Goal: Task Accomplishment & Management: Manage account settings

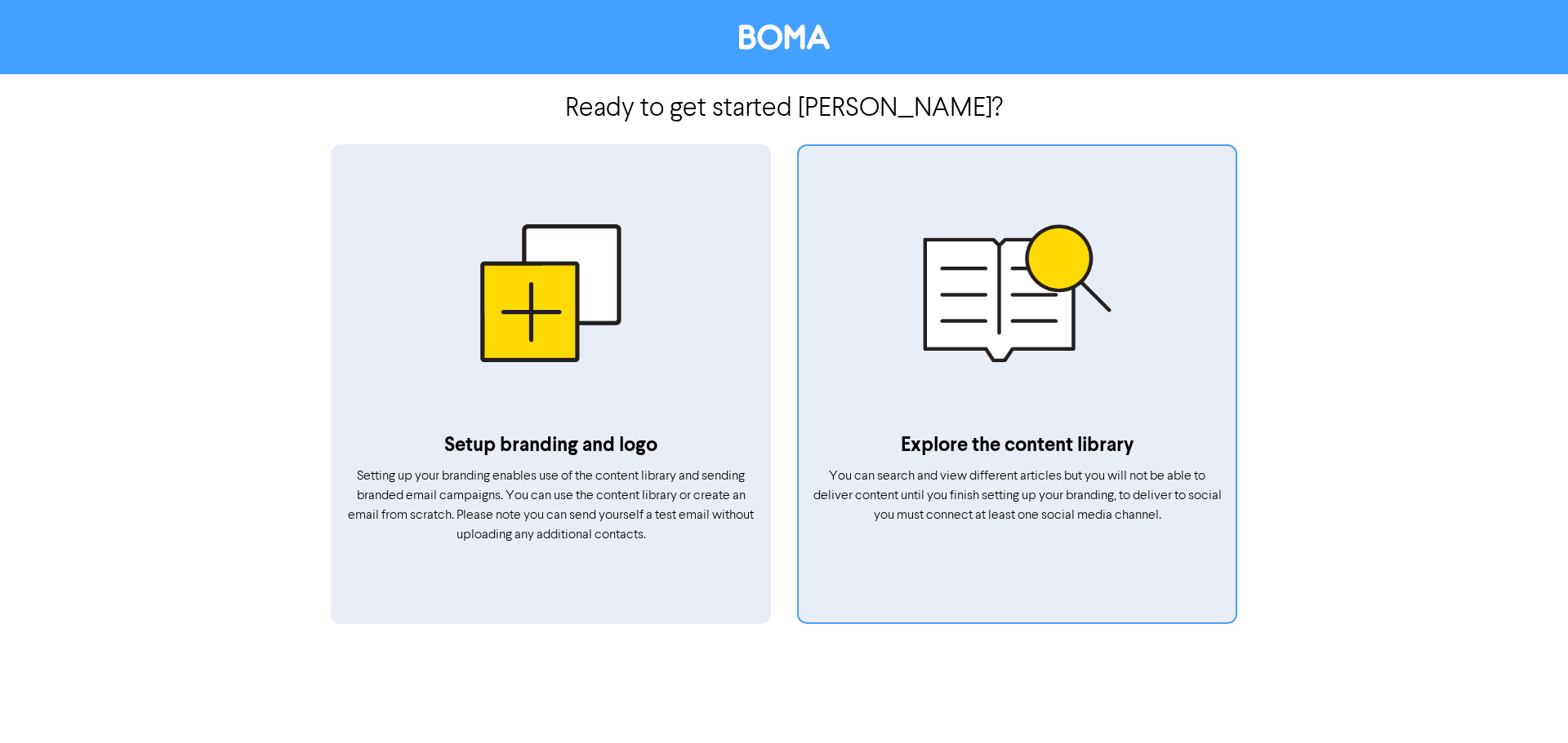
click at [978, 355] on div at bounding box center [1017, 292] width 437 height 275
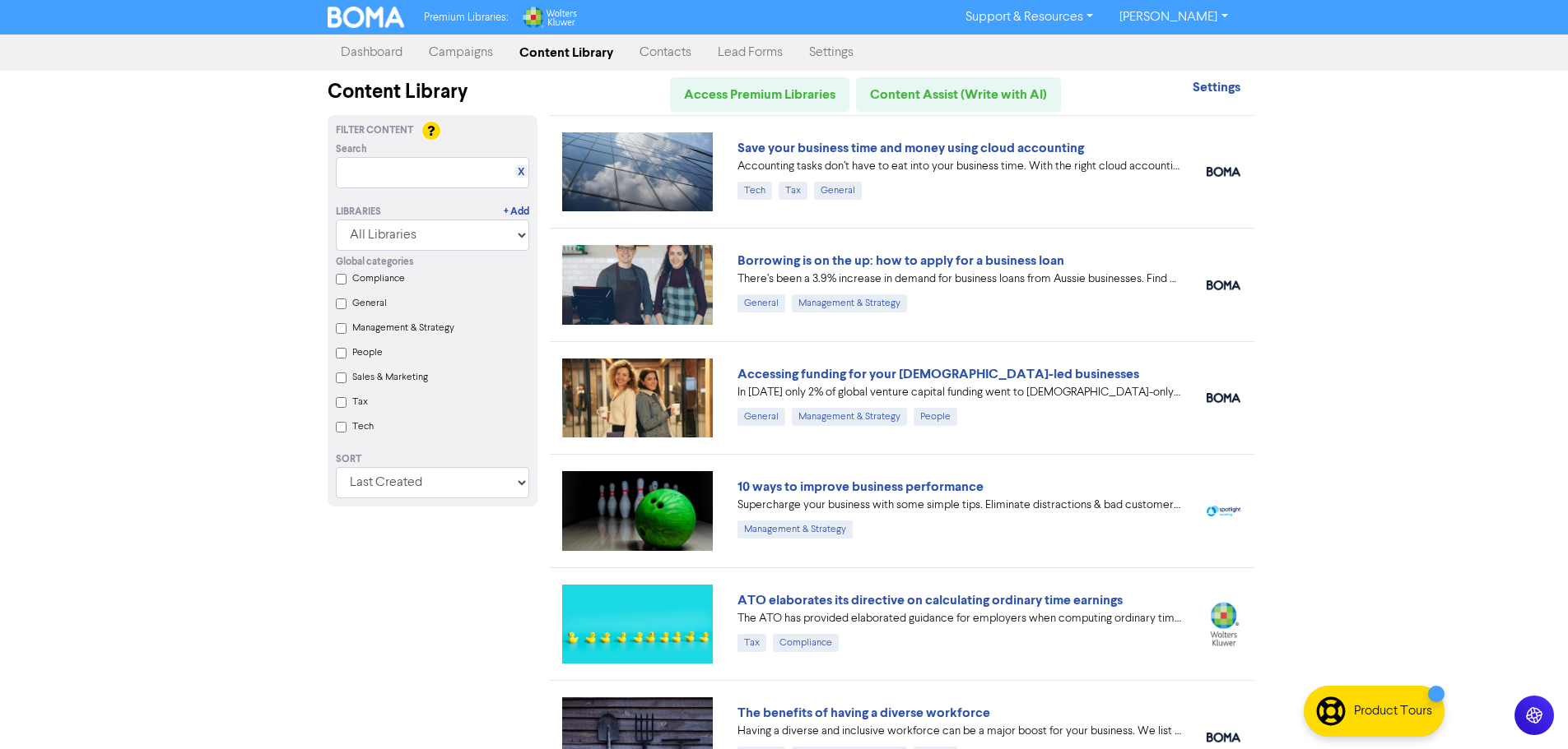
click at [482, 62] on link "Campaigns" at bounding box center [461, 53] width 91 height 33
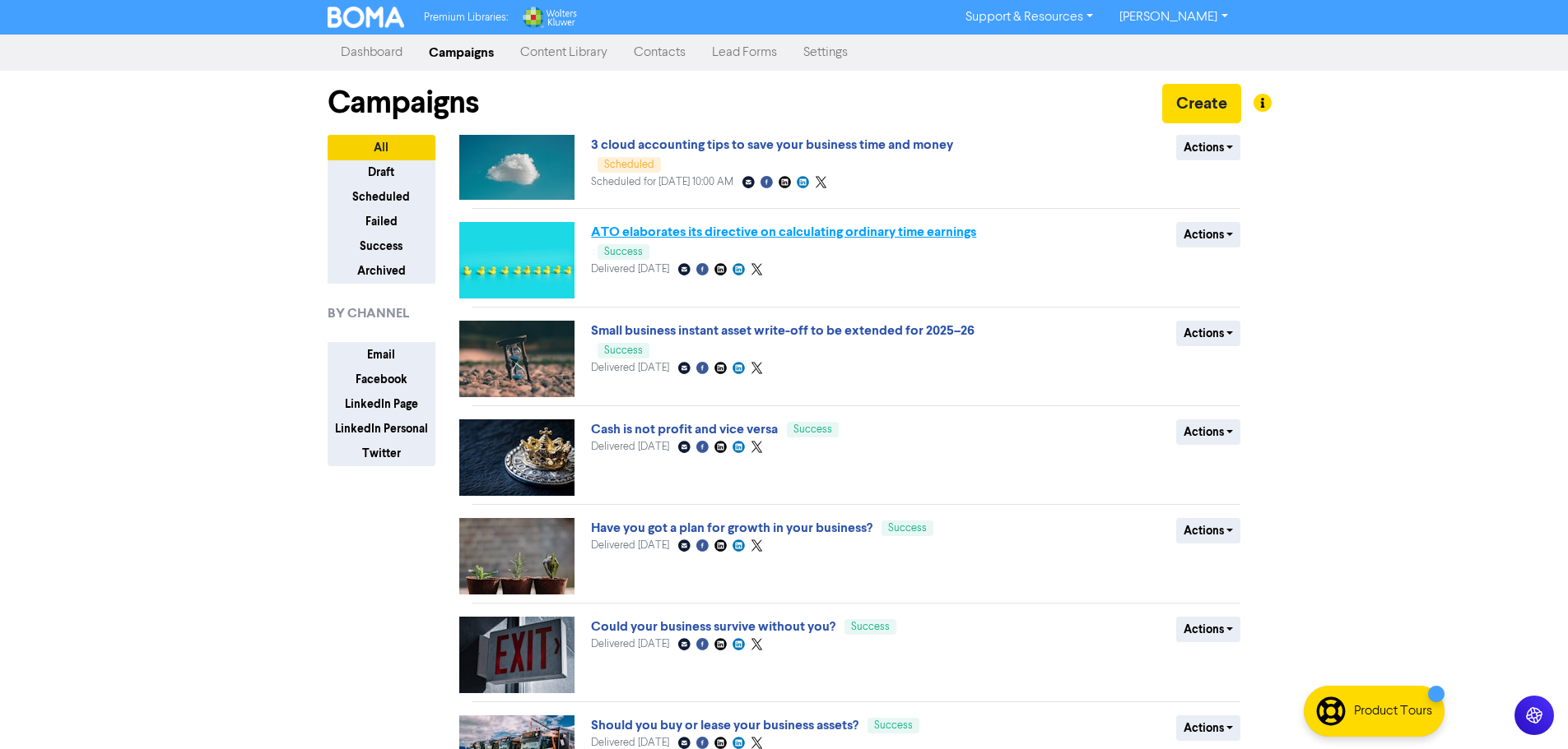
click at [723, 234] on link "ATO elaborates its directive on calculating ordinary time earnings" at bounding box center [783, 232] width 385 height 17
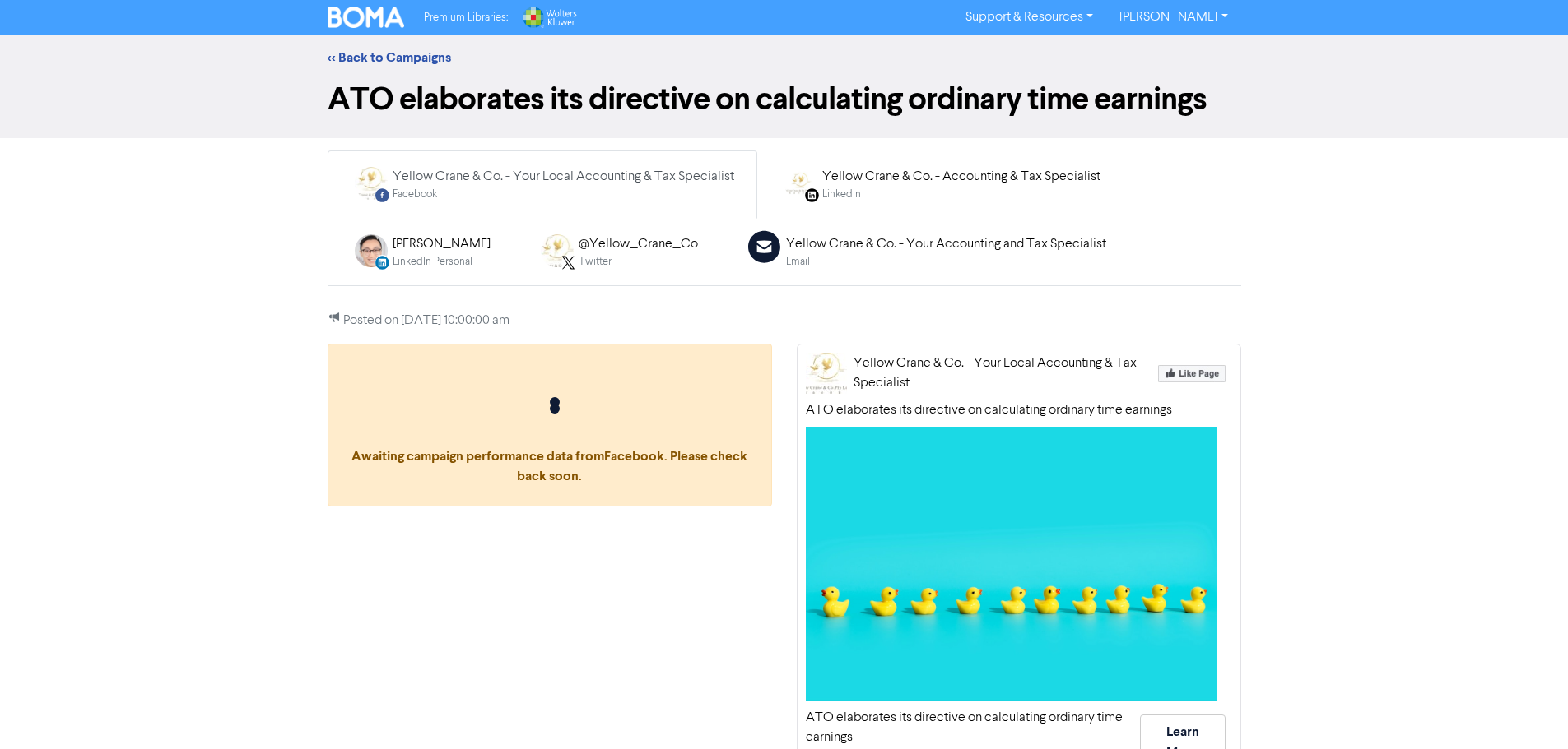
click at [897, 236] on div "Yellow Crane & Co. - Your Accounting and Tax Specialist" at bounding box center [946, 244] width 321 height 19
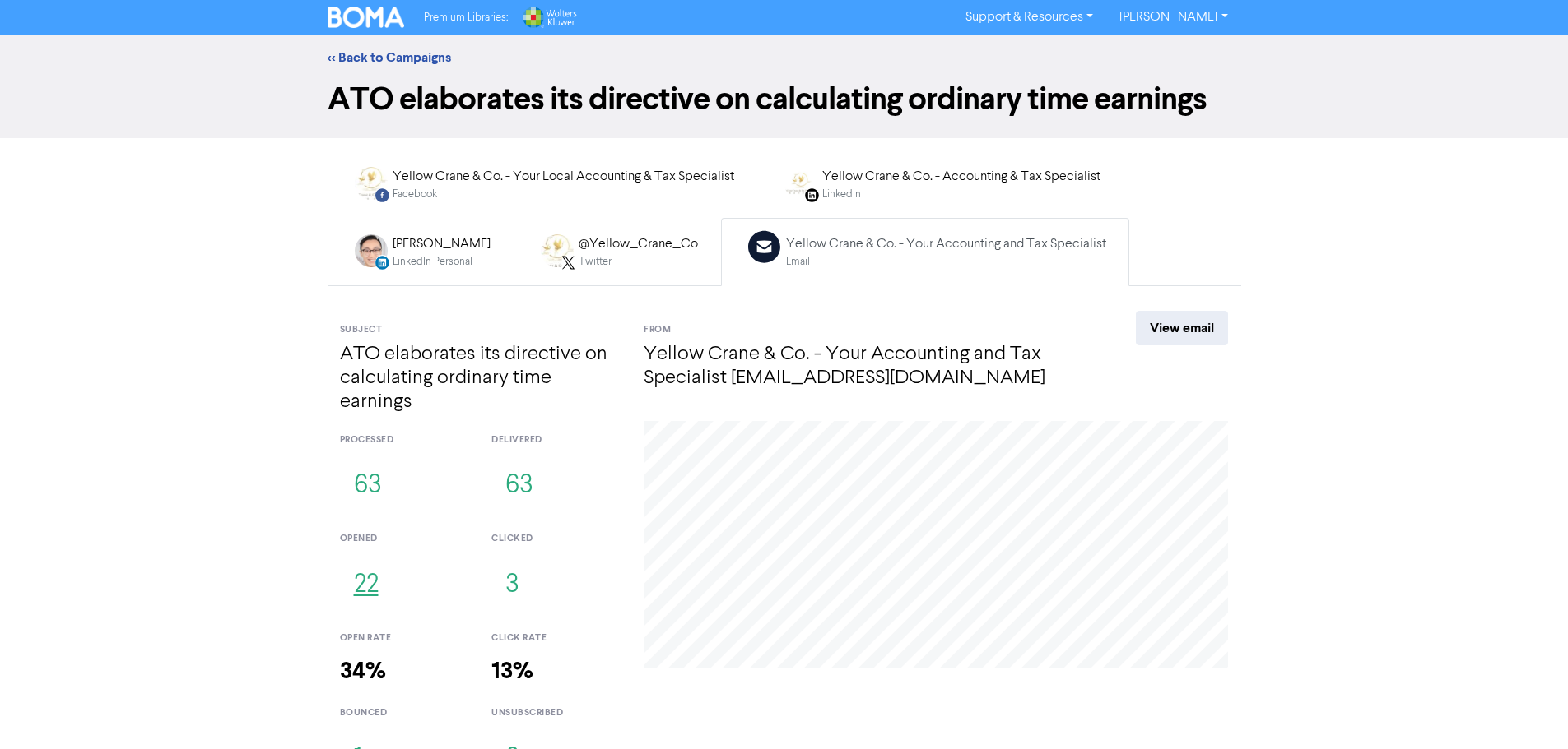
click at [368, 594] on button "22" at bounding box center [366, 585] width 53 height 55
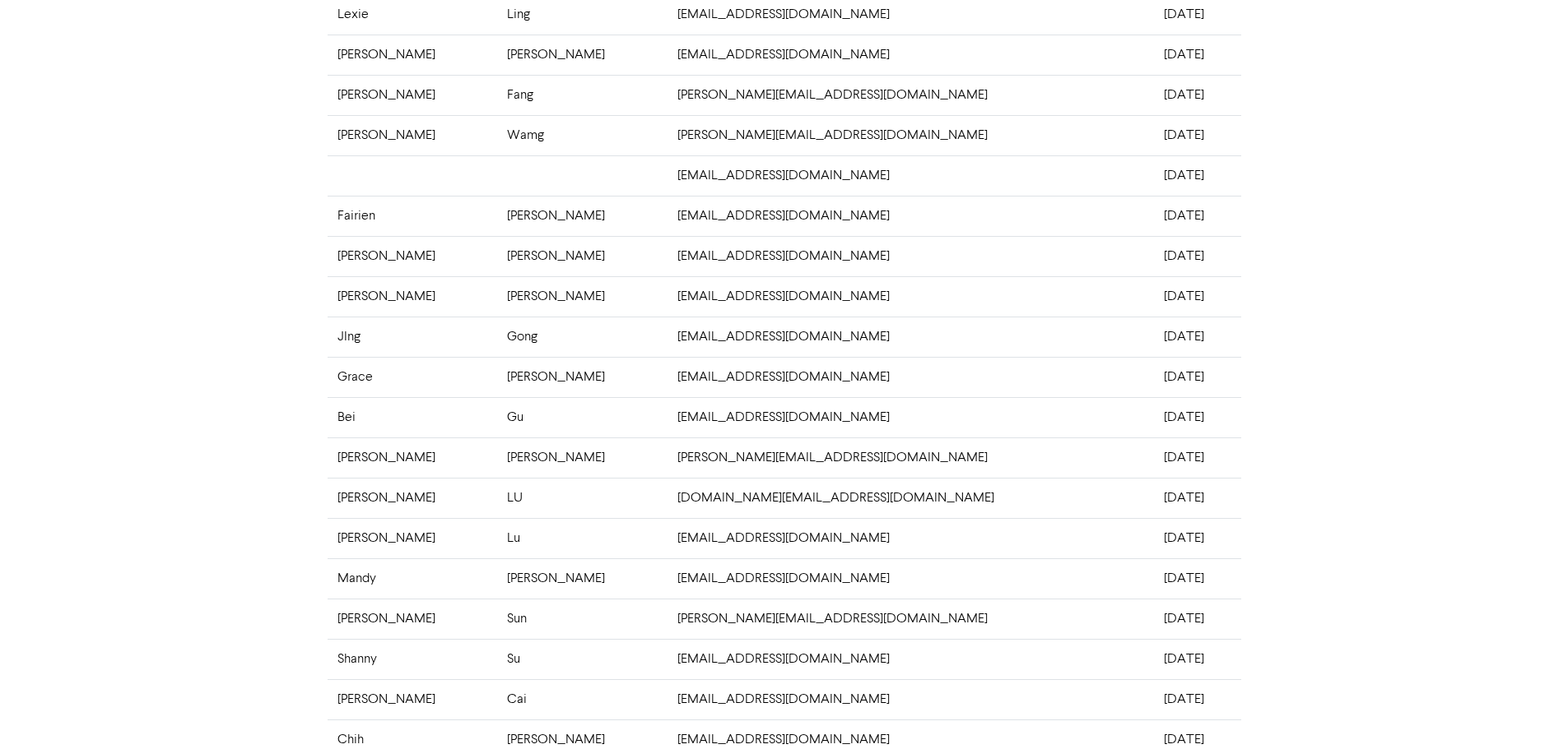
scroll to position [322, 0]
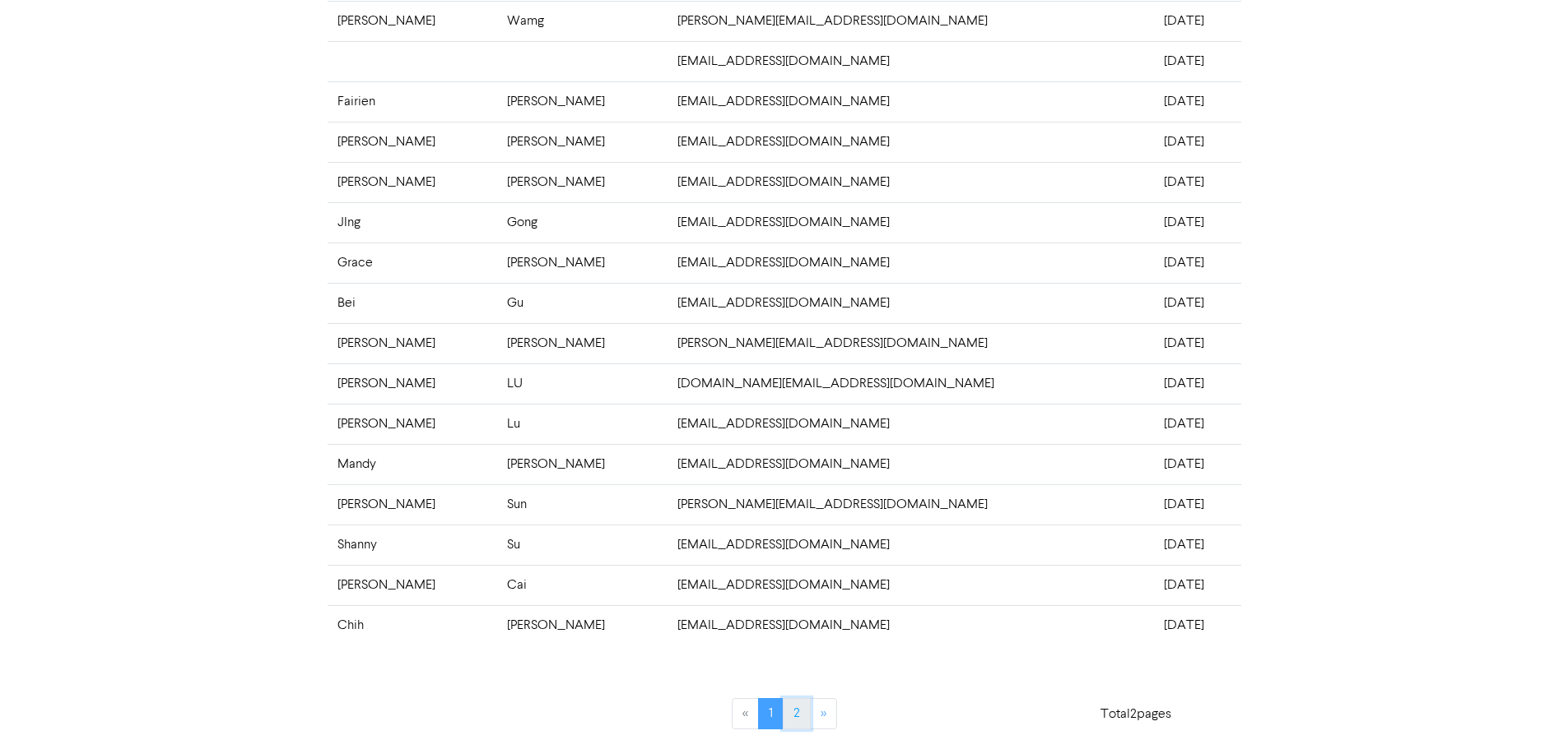
click at [805, 717] on link "2" at bounding box center [796, 714] width 28 height 31
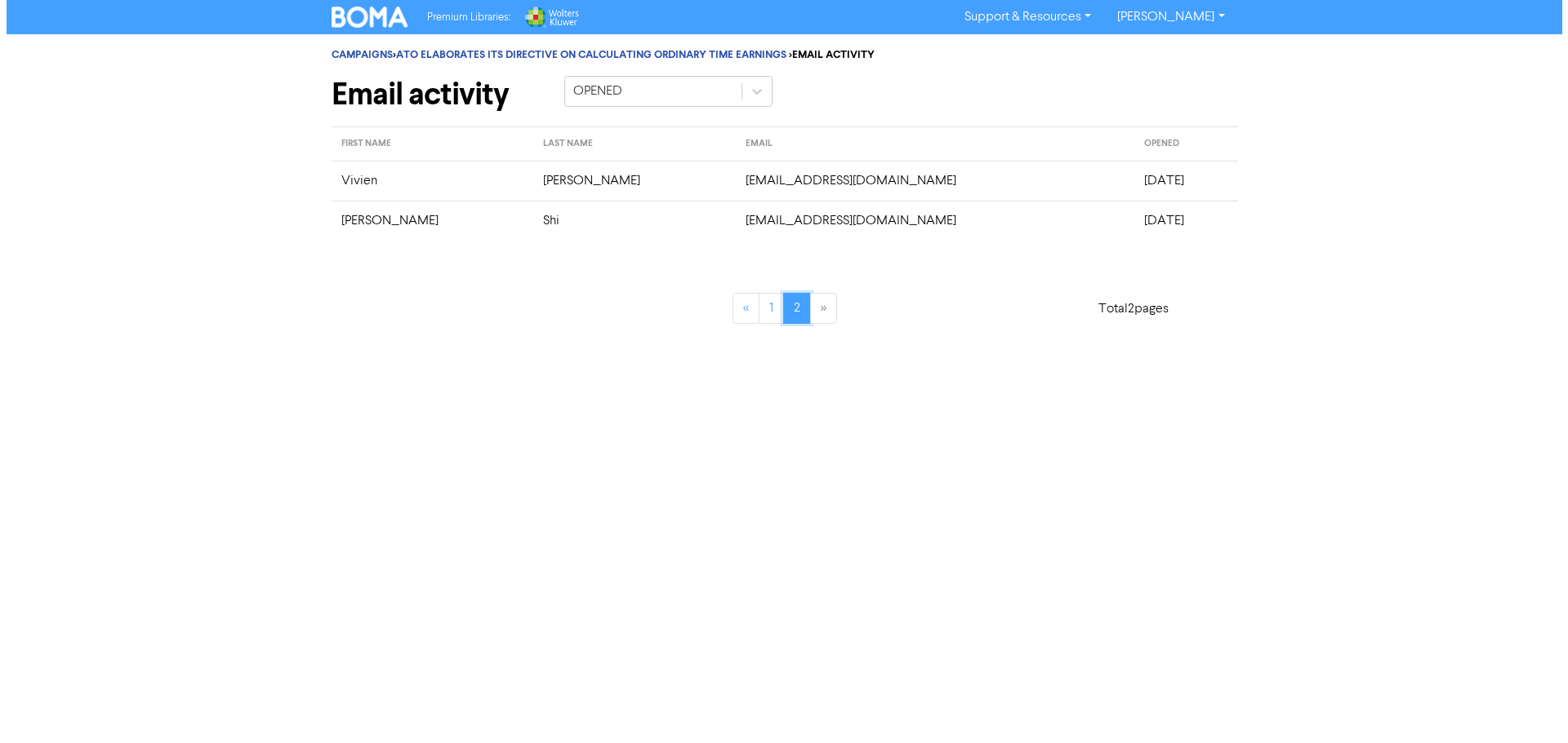
scroll to position [0, 0]
